Goal: Entertainment & Leisure: Consume media (video, audio)

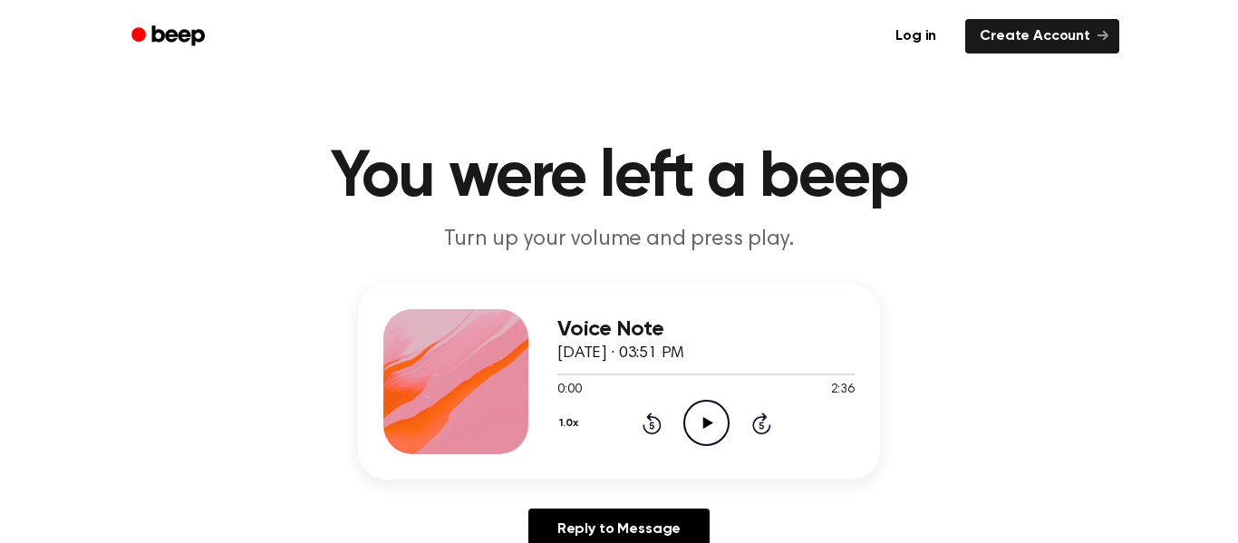
click at [710, 433] on icon "Play Audio" at bounding box center [707, 423] width 46 height 46
click at [709, 430] on icon "Pause Audio" at bounding box center [707, 423] width 46 height 46
click at [700, 428] on icon "Play Audio" at bounding box center [707, 423] width 46 height 46
click at [704, 422] on icon "Pause Audio" at bounding box center [707, 423] width 46 height 46
click at [709, 432] on icon "Play Audio" at bounding box center [707, 423] width 46 height 46
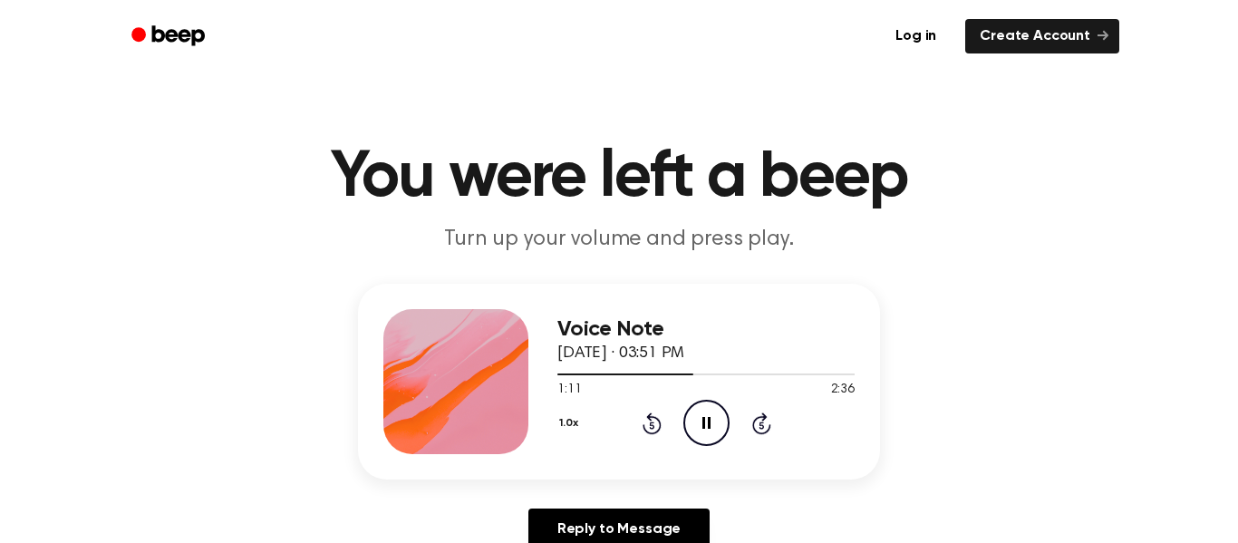
click at [708, 427] on icon at bounding box center [707, 423] width 8 height 12
click at [713, 451] on div "Voice Note [DATE] · 03:51 PM 1:11 2:36 Your browser does not support the [objec…" at bounding box center [706, 381] width 297 height 145
click at [711, 413] on icon "Play Audio" at bounding box center [707, 423] width 46 height 46
click at [717, 438] on icon "Pause Audio" at bounding box center [707, 423] width 46 height 46
click at [650, 423] on icon at bounding box center [651, 425] width 5 height 7
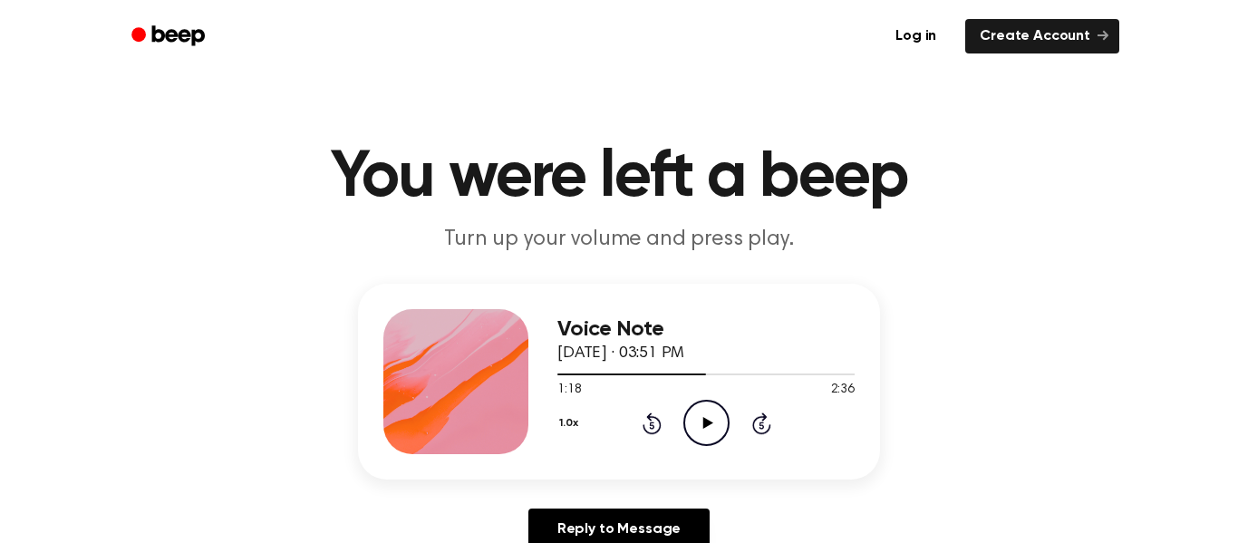
click at [709, 432] on icon "Play Audio" at bounding box center [707, 423] width 46 height 46
click at [712, 438] on icon "Pause Audio" at bounding box center [707, 423] width 46 height 46
click at [714, 442] on icon "Play Audio" at bounding box center [707, 423] width 46 height 46
click at [706, 430] on icon "Pause Audio" at bounding box center [707, 423] width 46 height 46
click at [722, 425] on icon "Play Audio" at bounding box center [707, 423] width 46 height 46
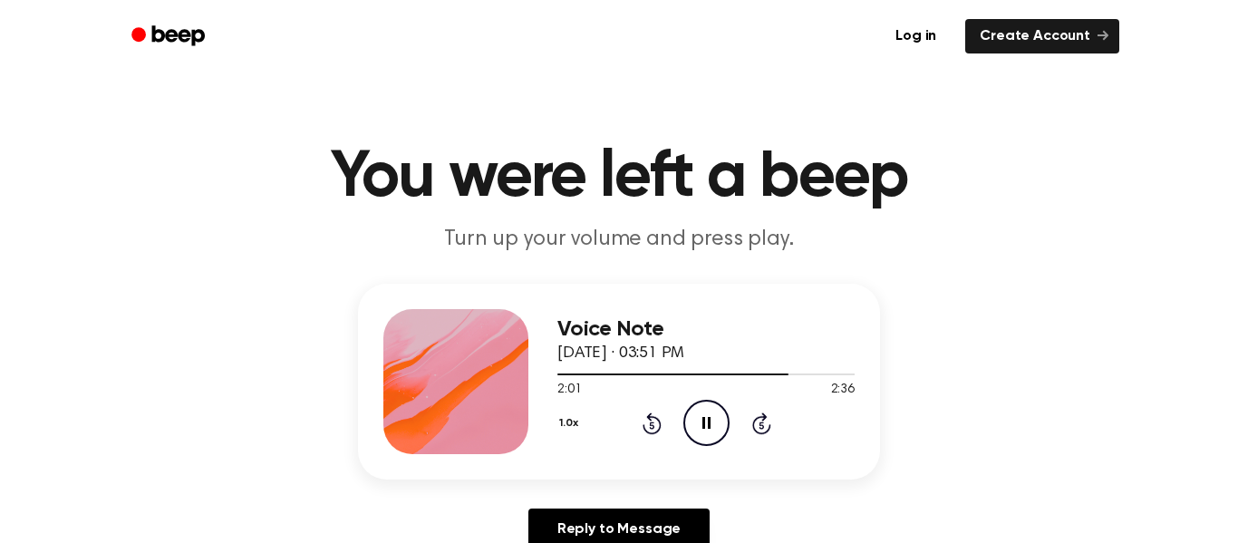
click at [713, 430] on icon "Pause Audio" at bounding box center [707, 423] width 46 height 46
click at [707, 431] on icon "Play Audio" at bounding box center [707, 423] width 46 height 46
click at [761, 326] on h3 "Voice Note" at bounding box center [706, 329] width 297 height 24
click at [714, 426] on icon "Pause Audio" at bounding box center [707, 423] width 46 height 46
click at [730, 431] on div "1.0x Rewind 5 seconds Play Audio Skip 5 seconds" at bounding box center [706, 423] width 297 height 46
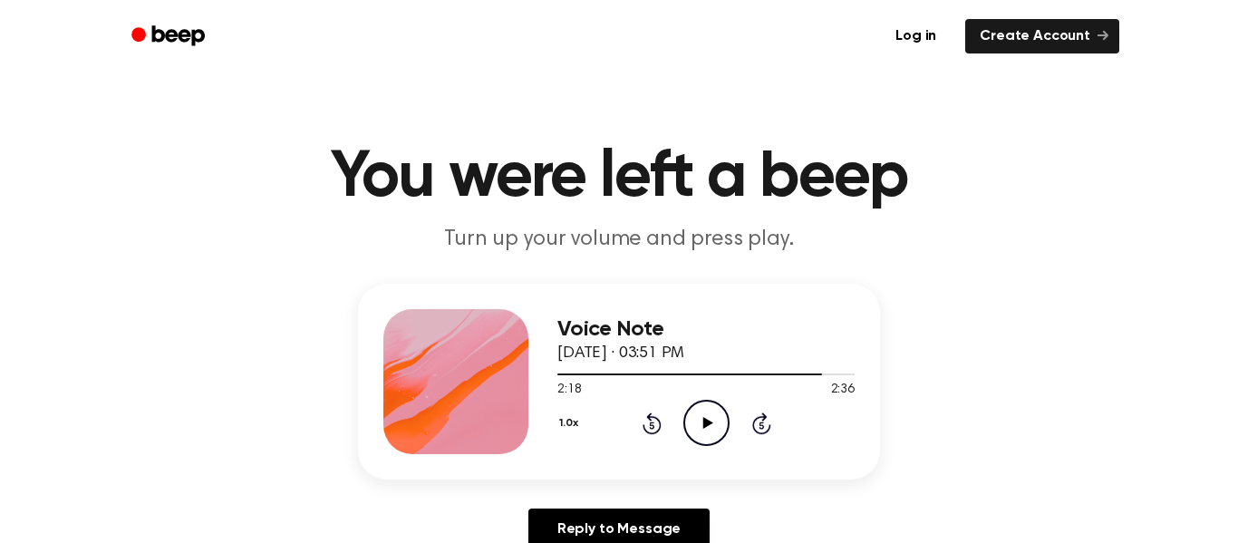
click at [709, 425] on icon at bounding box center [708, 423] width 10 height 12
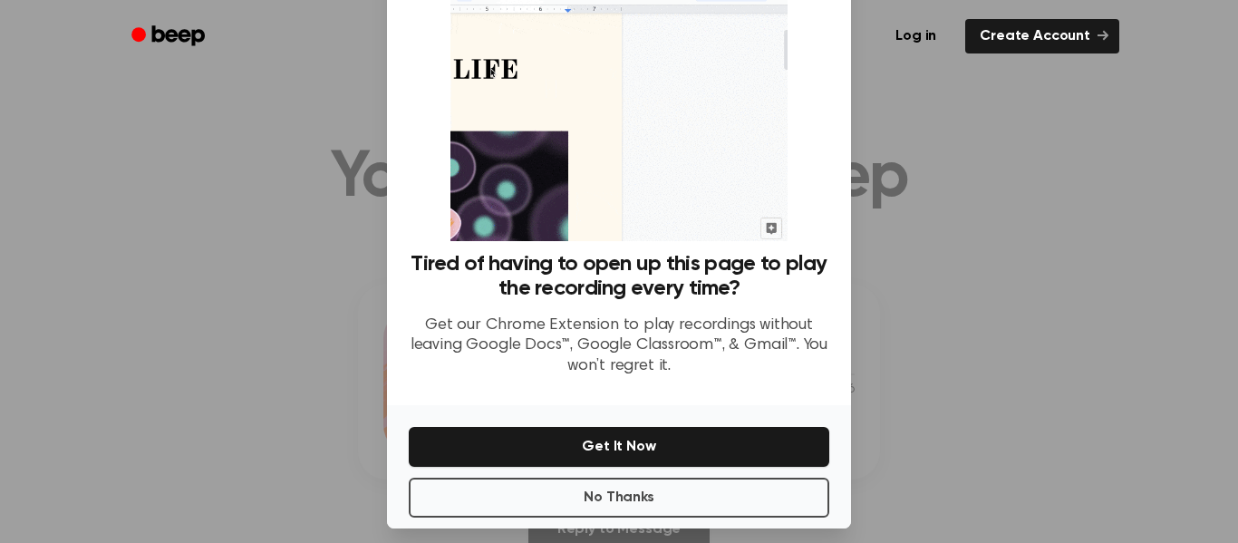
scroll to position [117, 0]
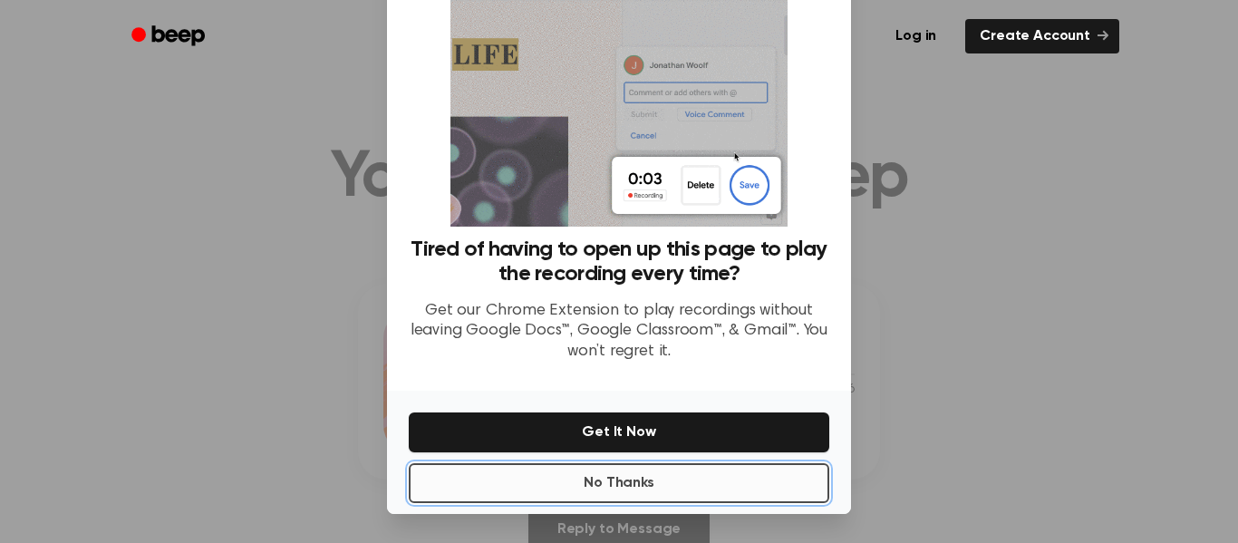
click at [681, 495] on button "No Thanks" at bounding box center [619, 483] width 421 height 40
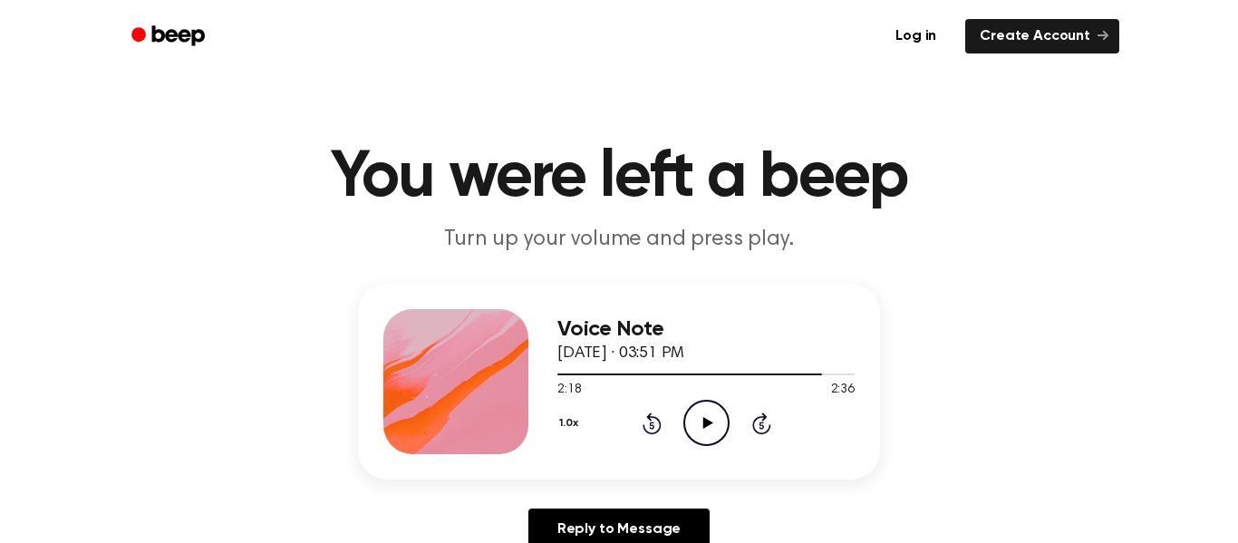
click at [709, 431] on icon "Play Audio" at bounding box center [707, 423] width 46 height 46
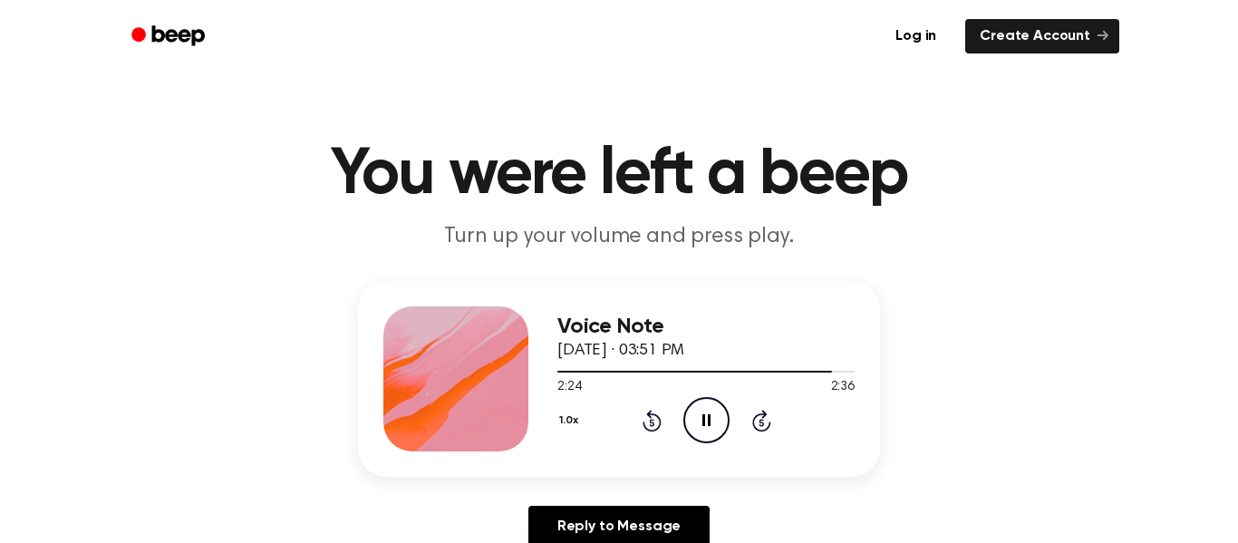
click at [691, 432] on icon "Pause Audio" at bounding box center [707, 420] width 46 height 46
click at [652, 422] on icon at bounding box center [651, 422] width 5 height 7
click at [723, 439] on icon "Play Audio" at bounding box center [707, 420] width 46 height 46
click at [707, 437] on icon "Pause Audio" at bounding box center [707, 420] width 46 height 46
